Goal: Task Accomplishment & Management: Use online tool/utility

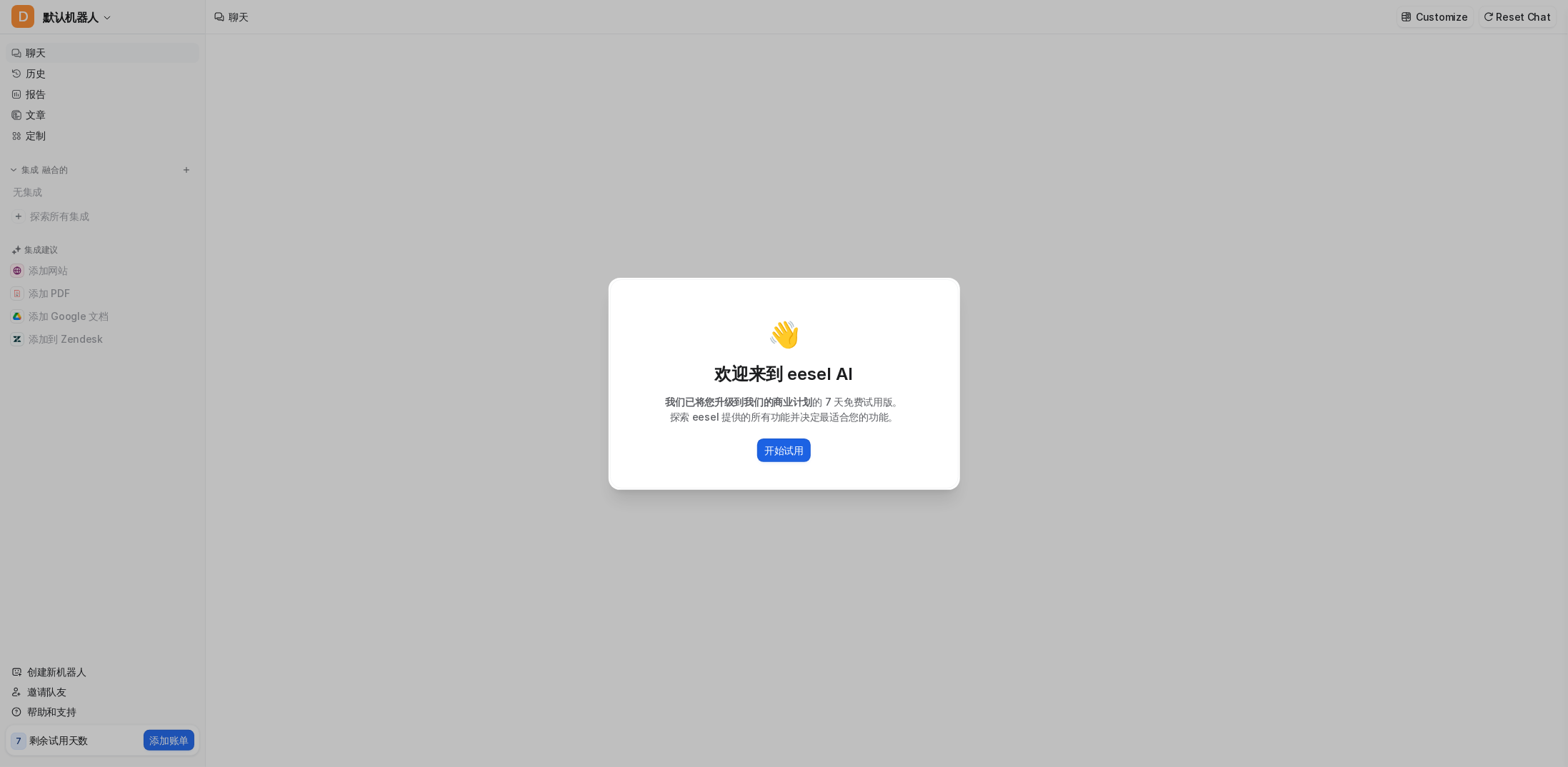
click at [784, 454] on font "开始试用" at bounding box center [784, 450] width 39 height 12
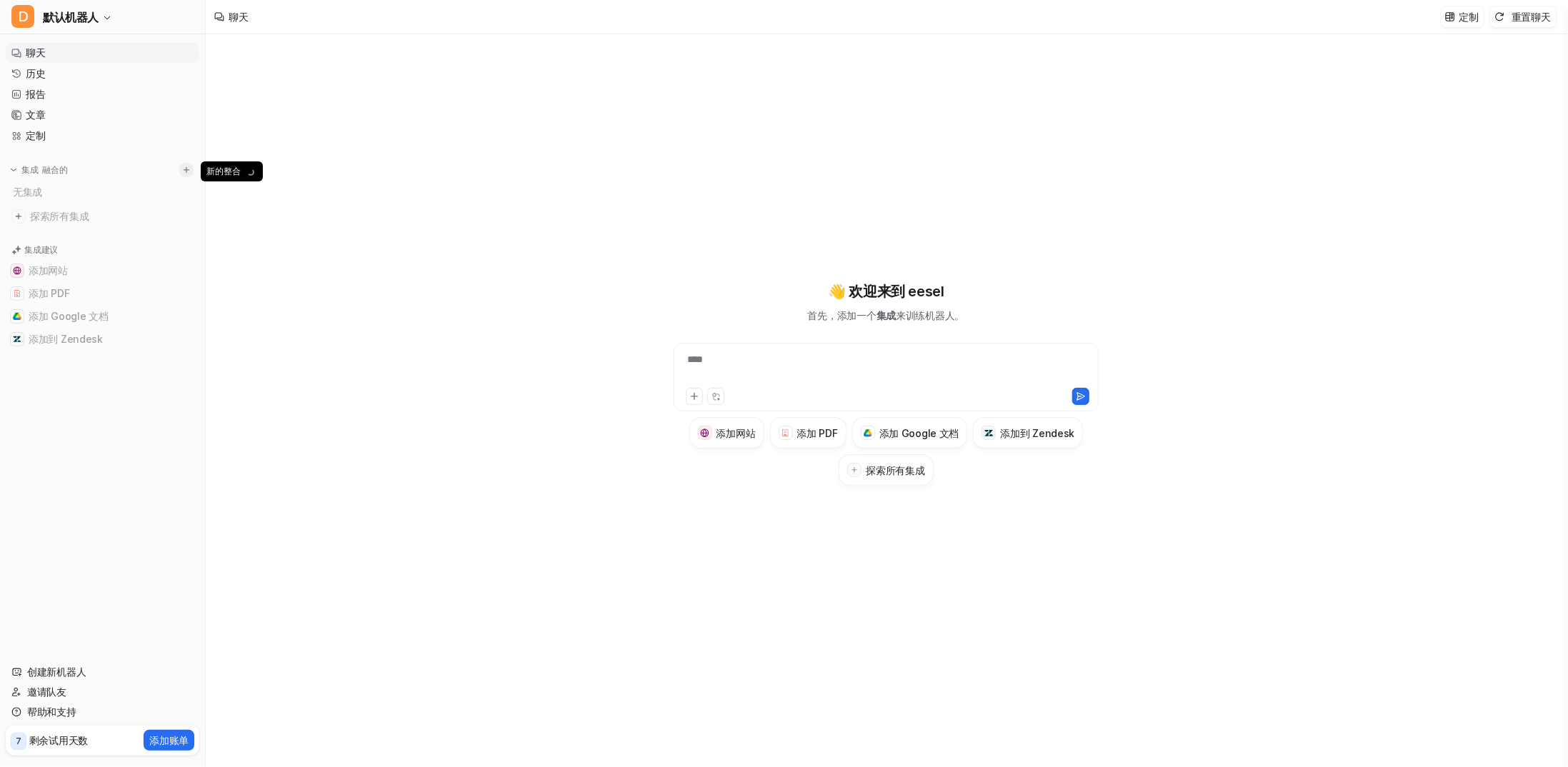
click at [185, 173] on img at bounding box center [186, 170] width 10 height 10
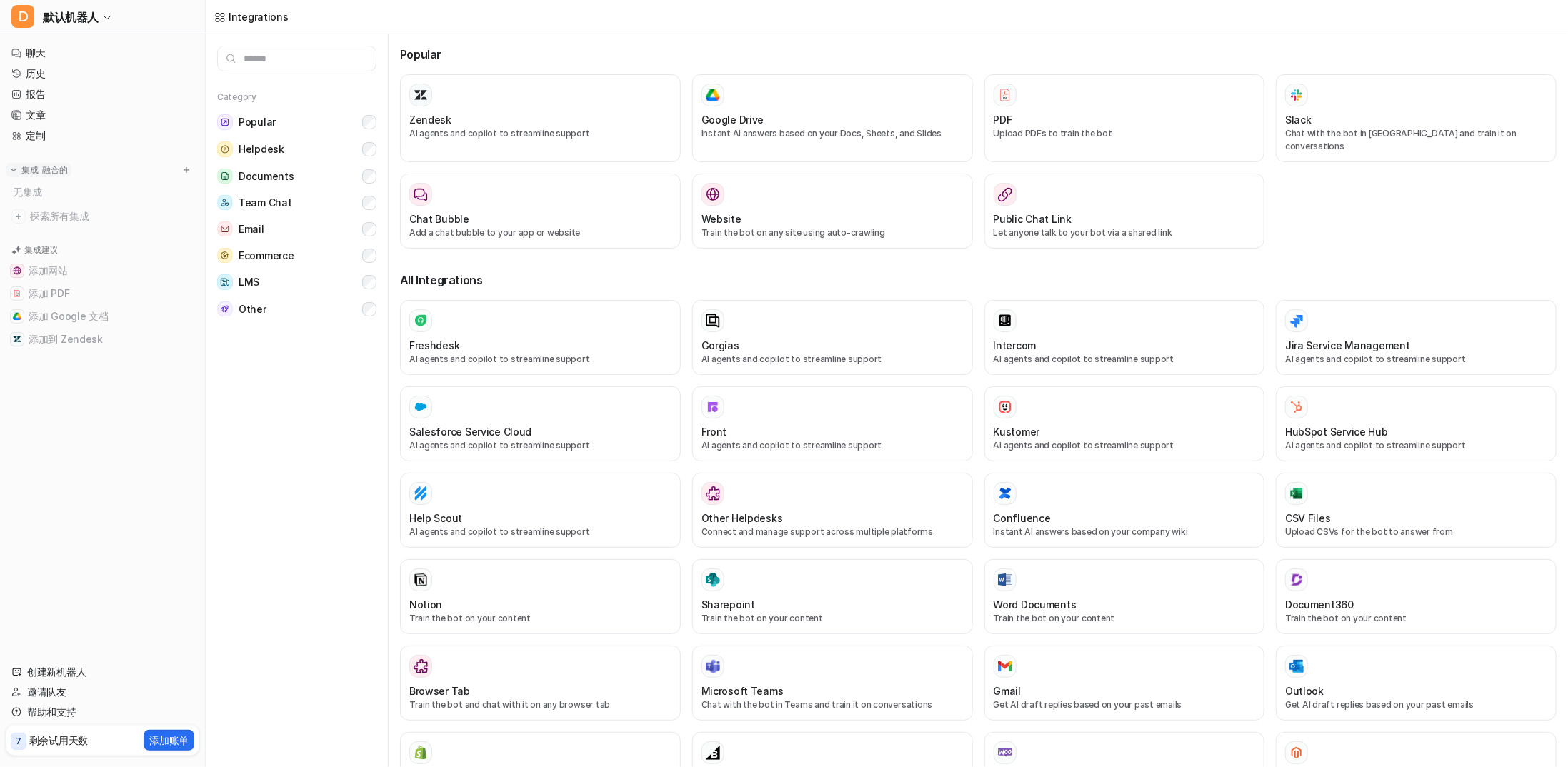
click at [17, 174] on img at bounding box center [14, 170] width 10 height 10
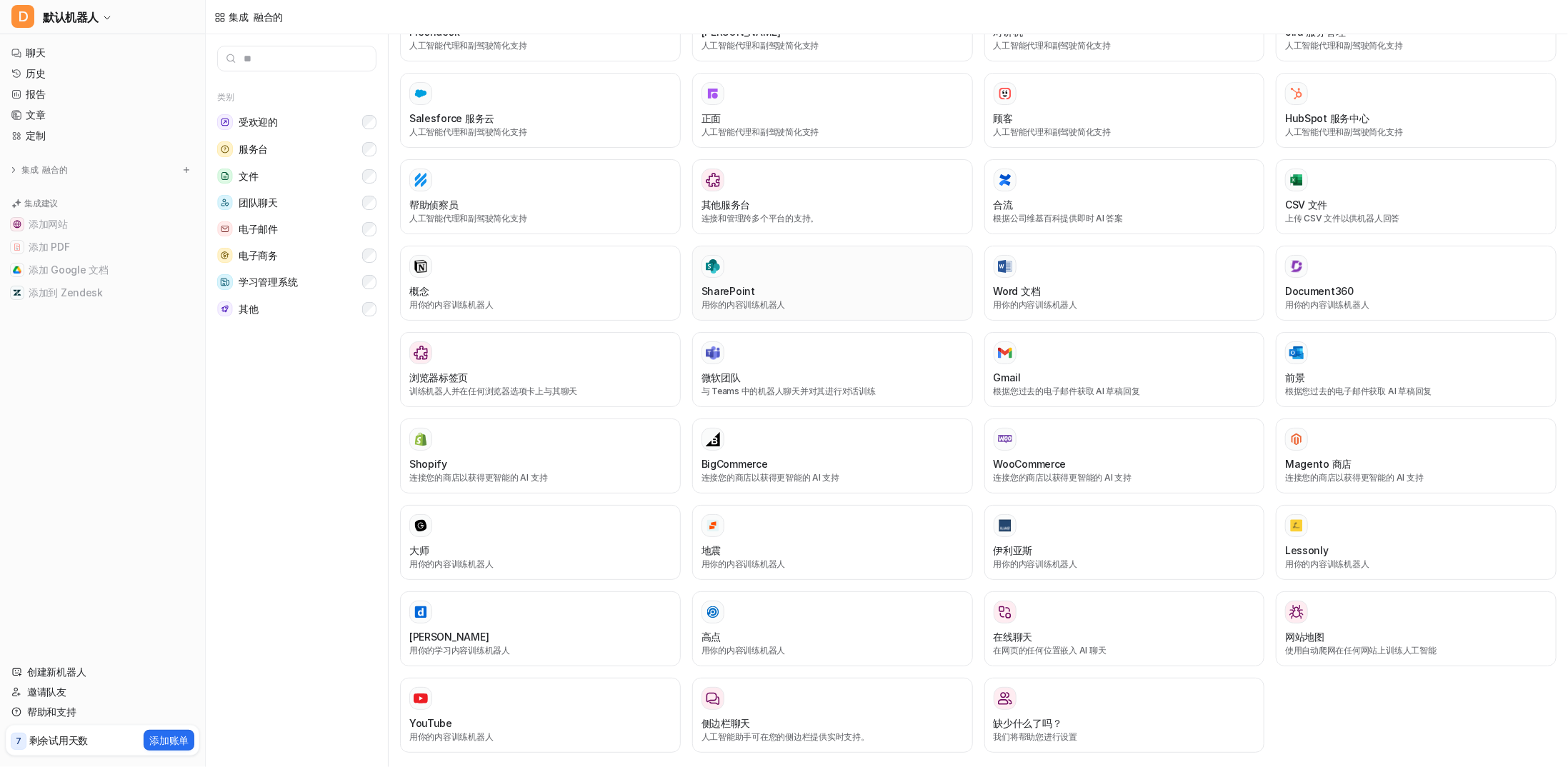
scroll to position [302, 0]
click at [280, 230] on button "电子邮件" at bounding box center [296, 229] width 159 height 26
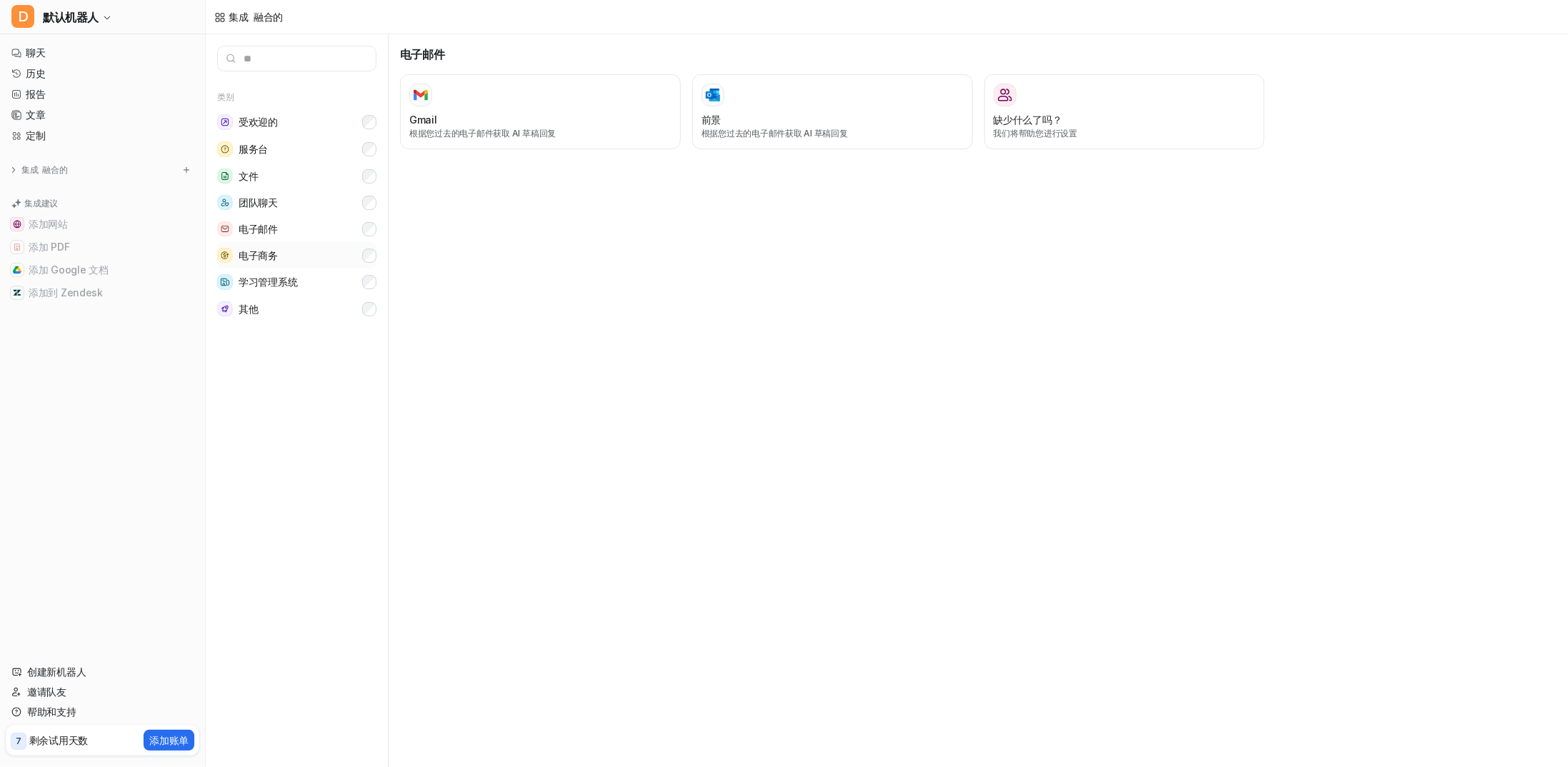
click at [276, 250] on font "电子商务" at bounding box center [258, 255] width 39 height 12
